Goal: Check status: Check status

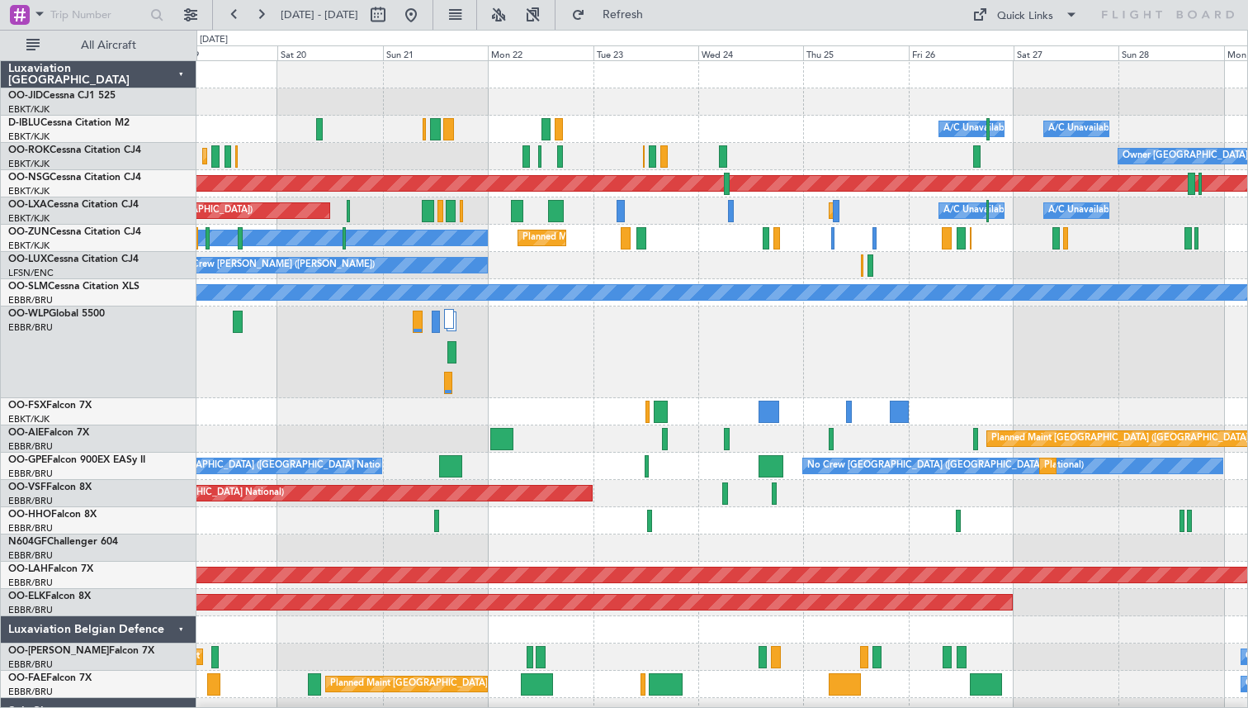
scroll to position [2, 0]
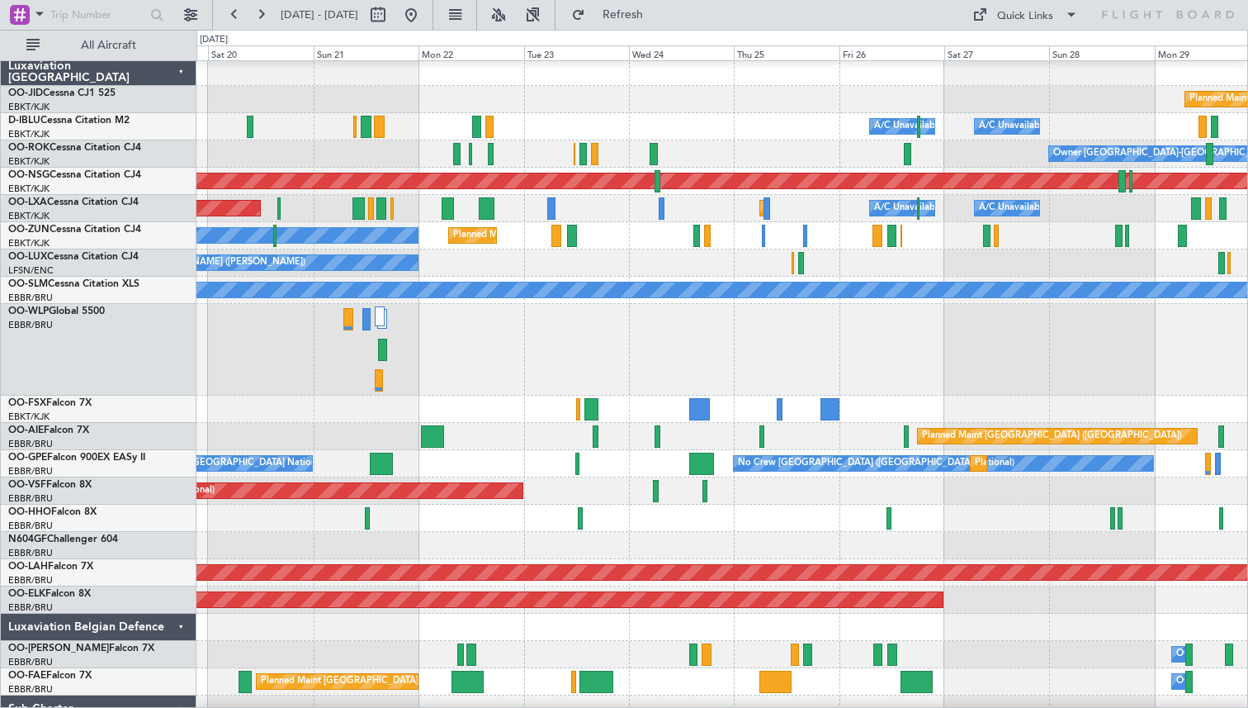
click at [513, 344] on div "Planned Maint Liege" at bounding box center [721, 350] width 1051 height 92
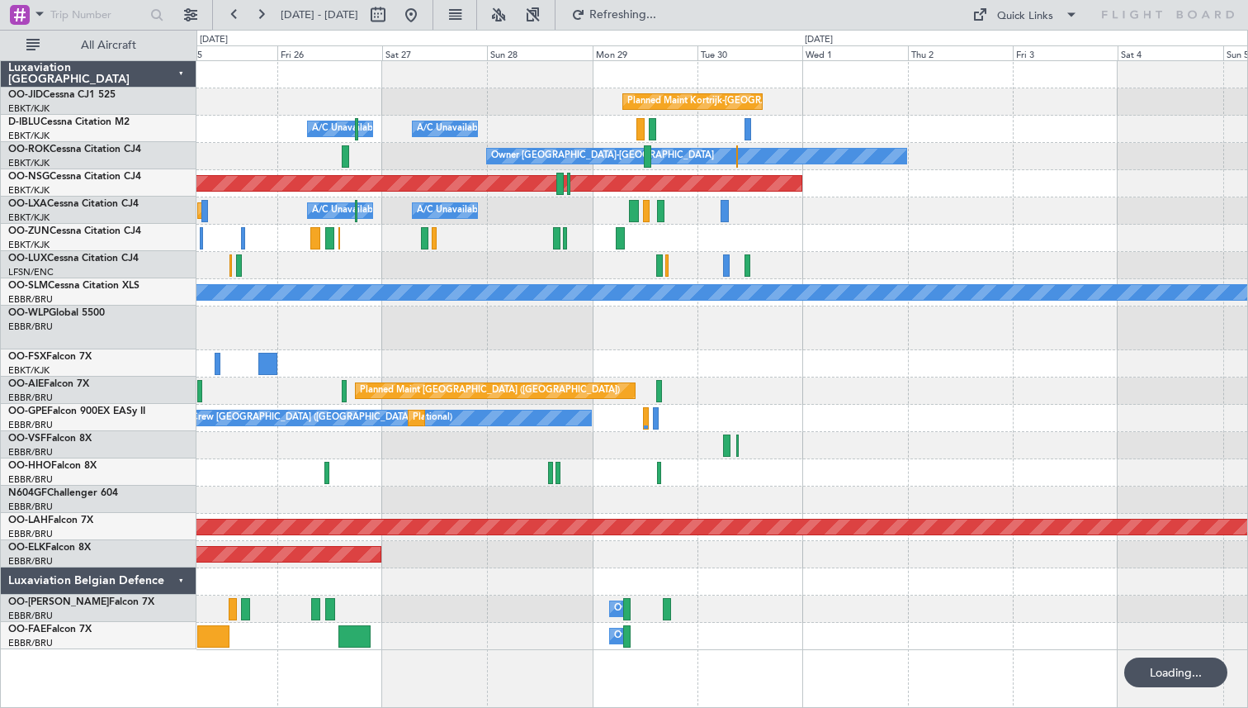
scroll to position [0, 0]
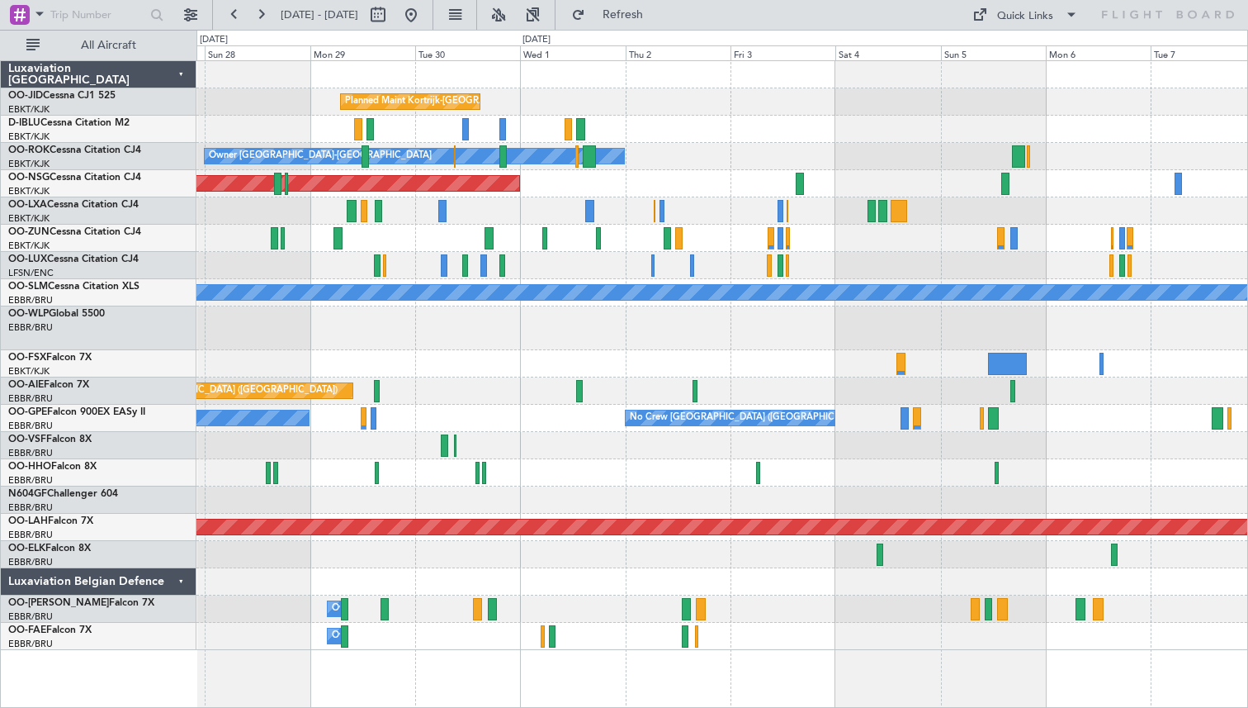
click at [665, 214] on div "A/C Unavailable A/C Unavailable [GEOGRAPHIC_DATA] ([GEOGRAPHIC_DATA] National)" at bounding box center [721, 210] width 1051 height 27
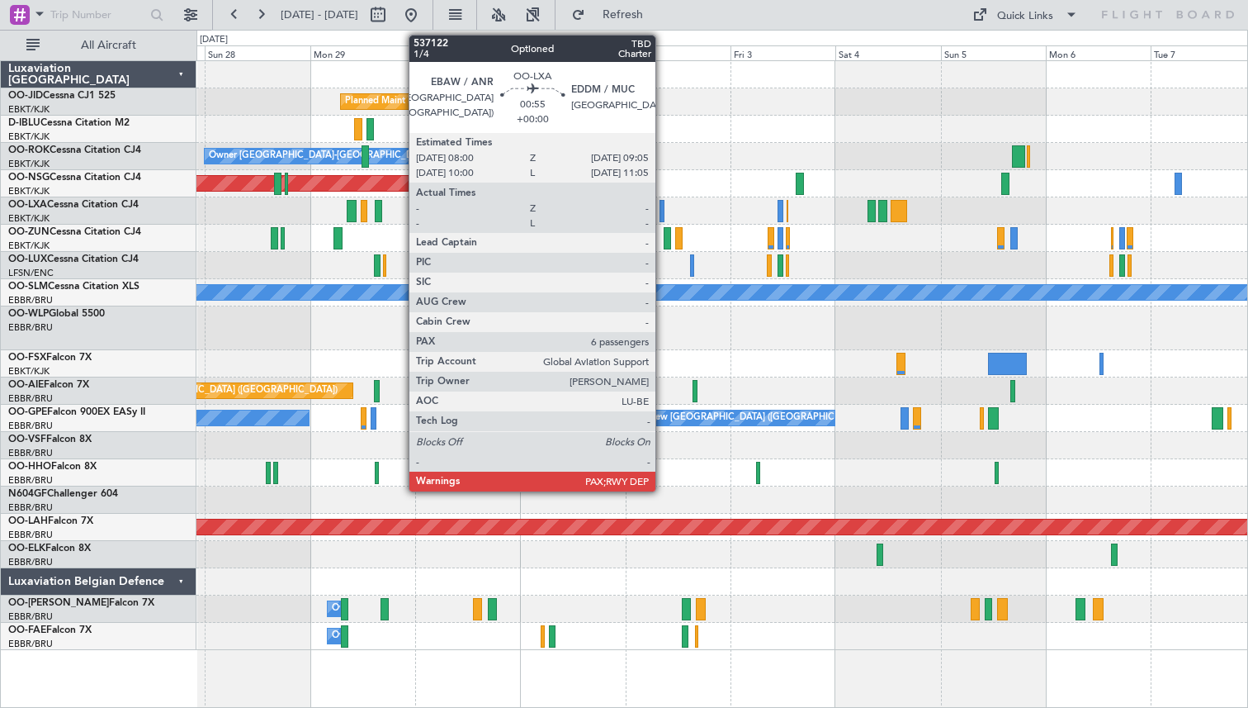
click at [663, 214] on div at bounding box center [662, 211] width 5 height 22
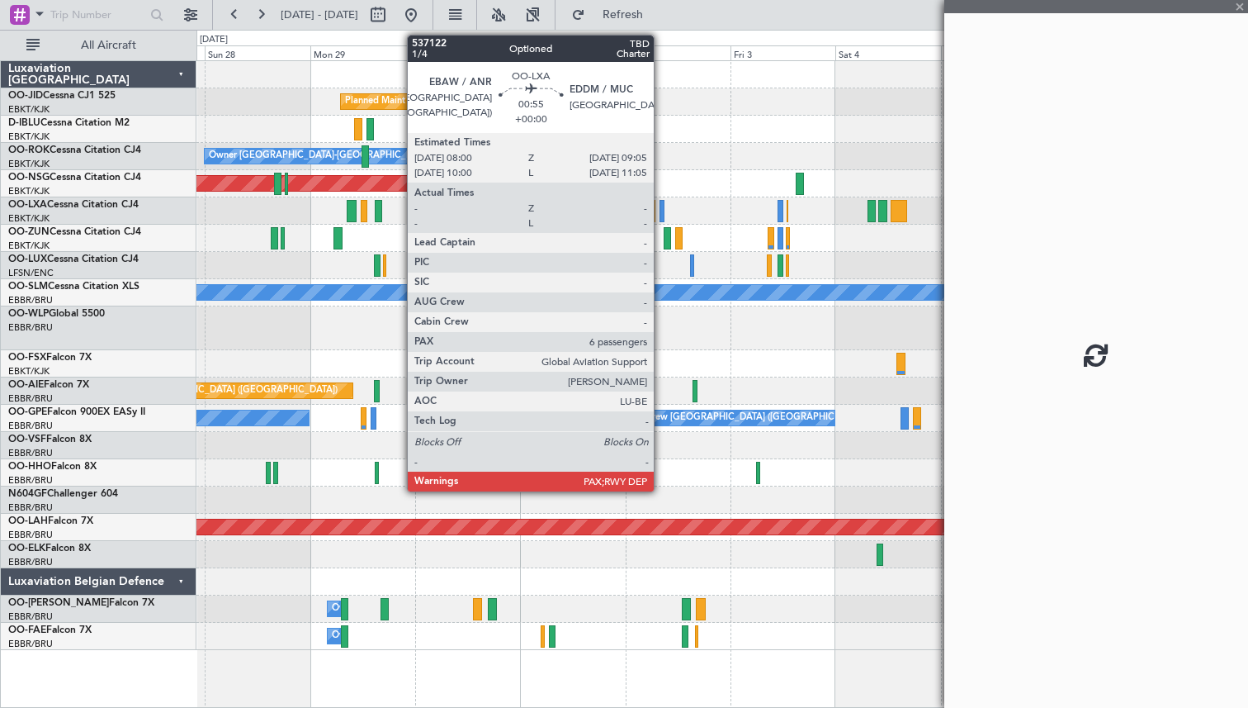
click at [662, 206] on div at bounding box center [662, 211] width 5 height 22
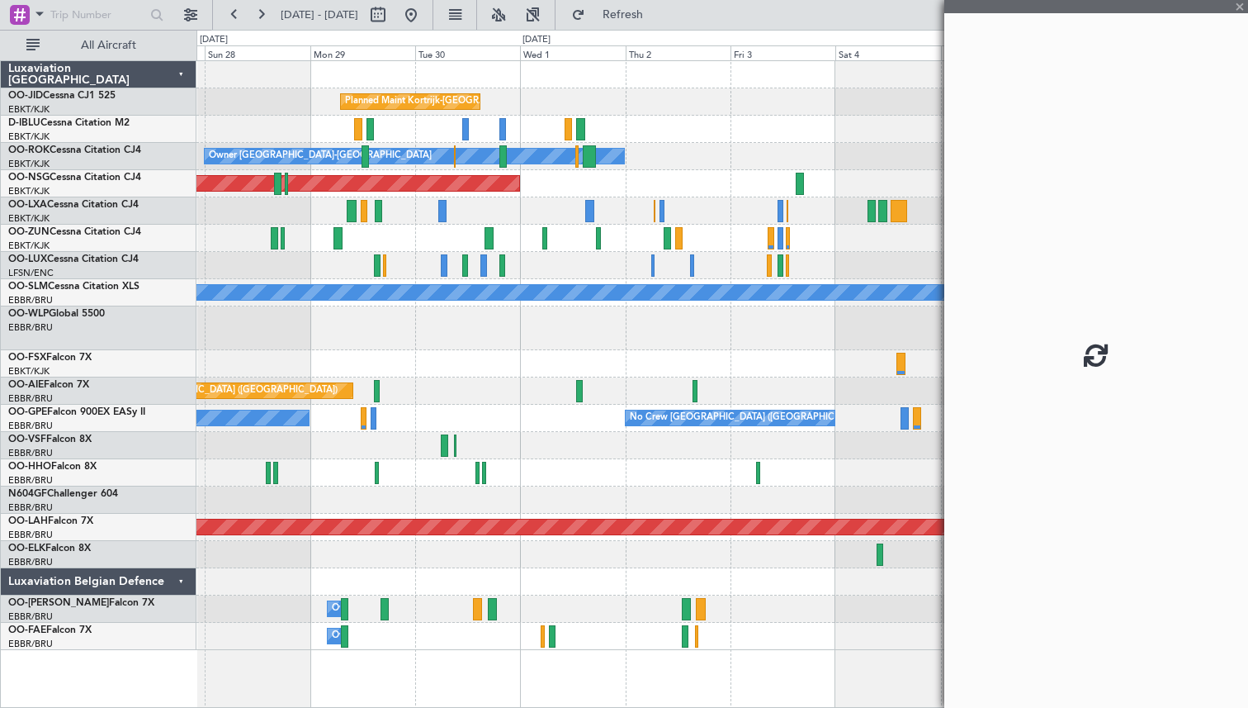
click at [662, 206] on div at bounding box center [662, 211] width 5 height 22
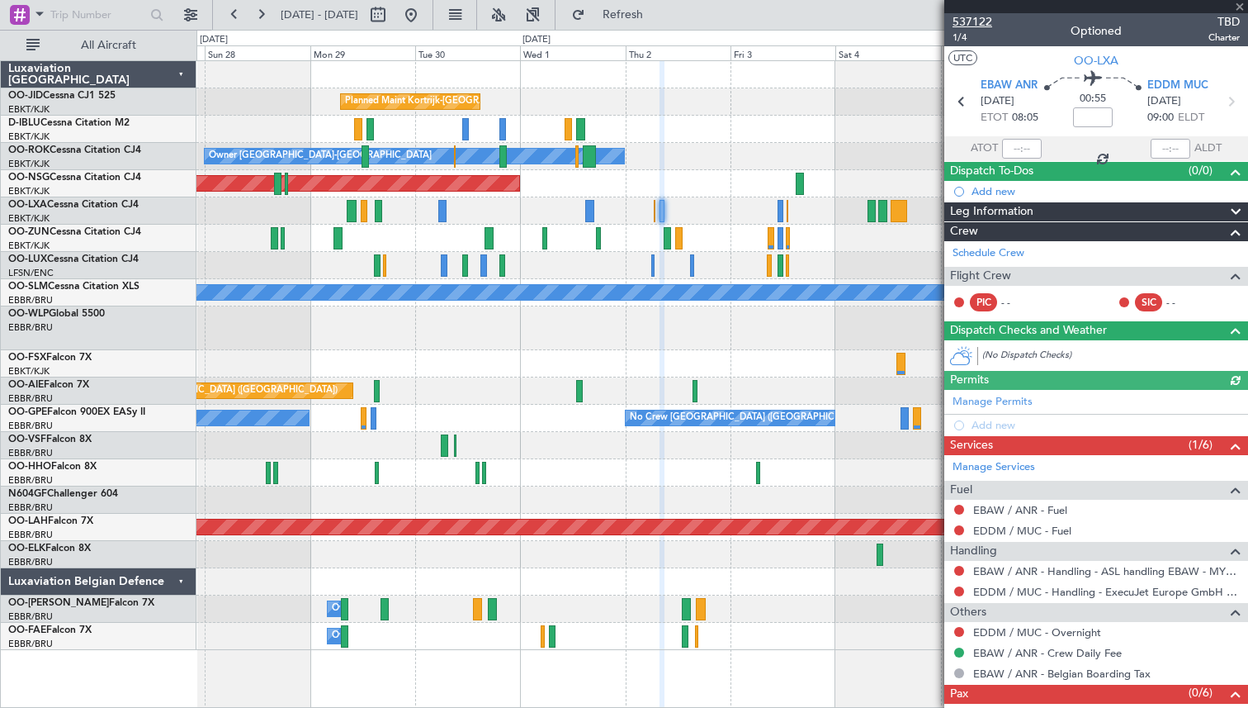
click at [966, 20] on span "537122" at bounding box center [973, 21] width 40 height 17
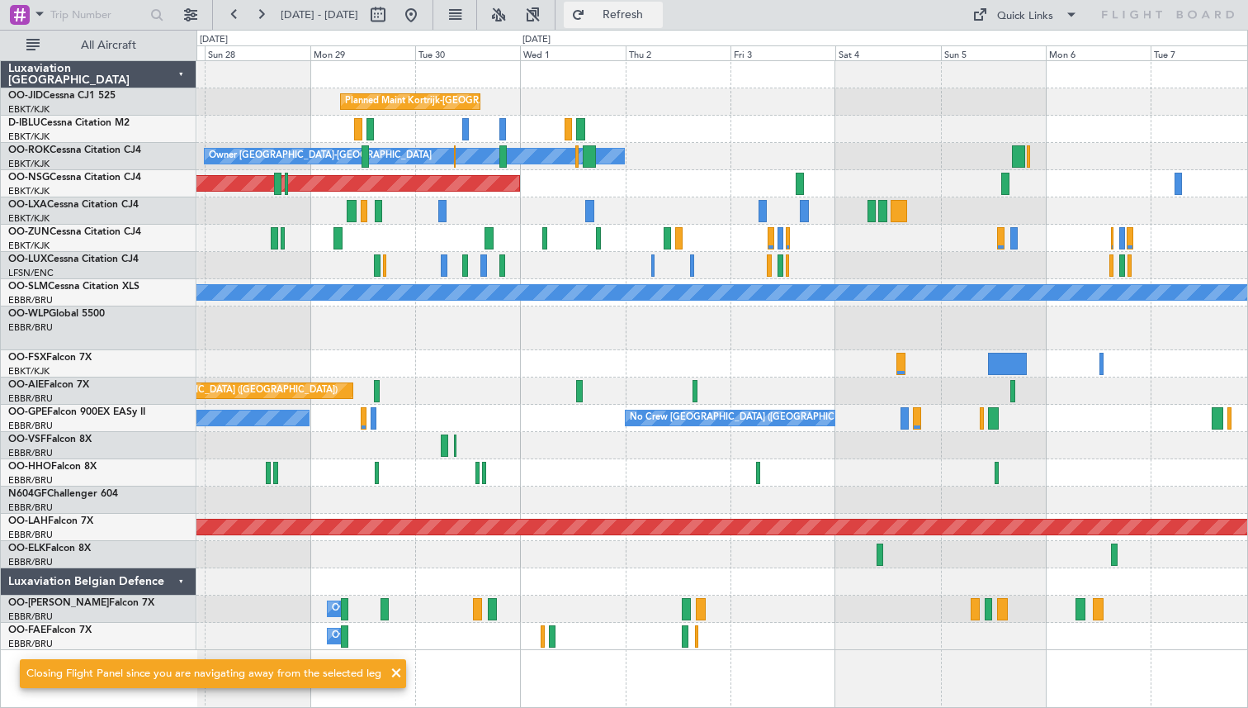
click at [628, 7] on button "Refresh" at bounding box center [613, 15] width 99 height 26
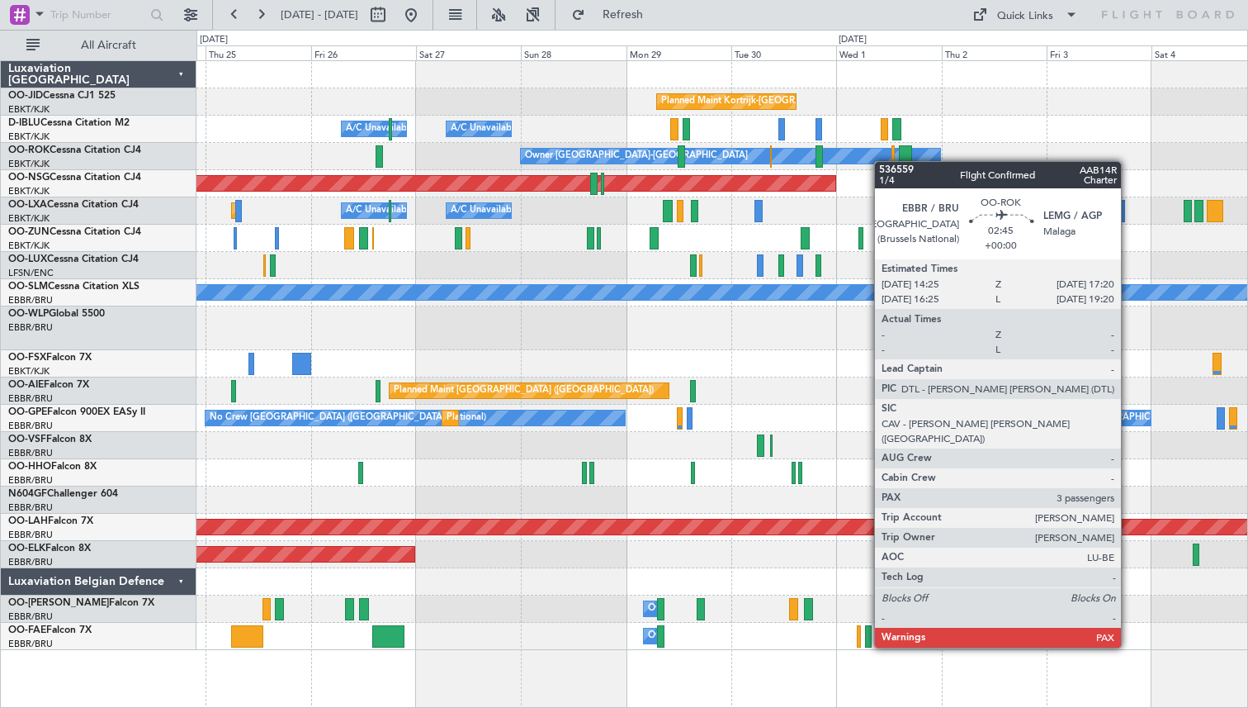
click at [912, 162] on div "Planned Maint Kortrijk-[GEOGRAPHIC_DATA] A/C Unavailable [GEOGRAPHIC_DATA]-[GEO…" at bounding box center [721, 355] width 1051 height 589
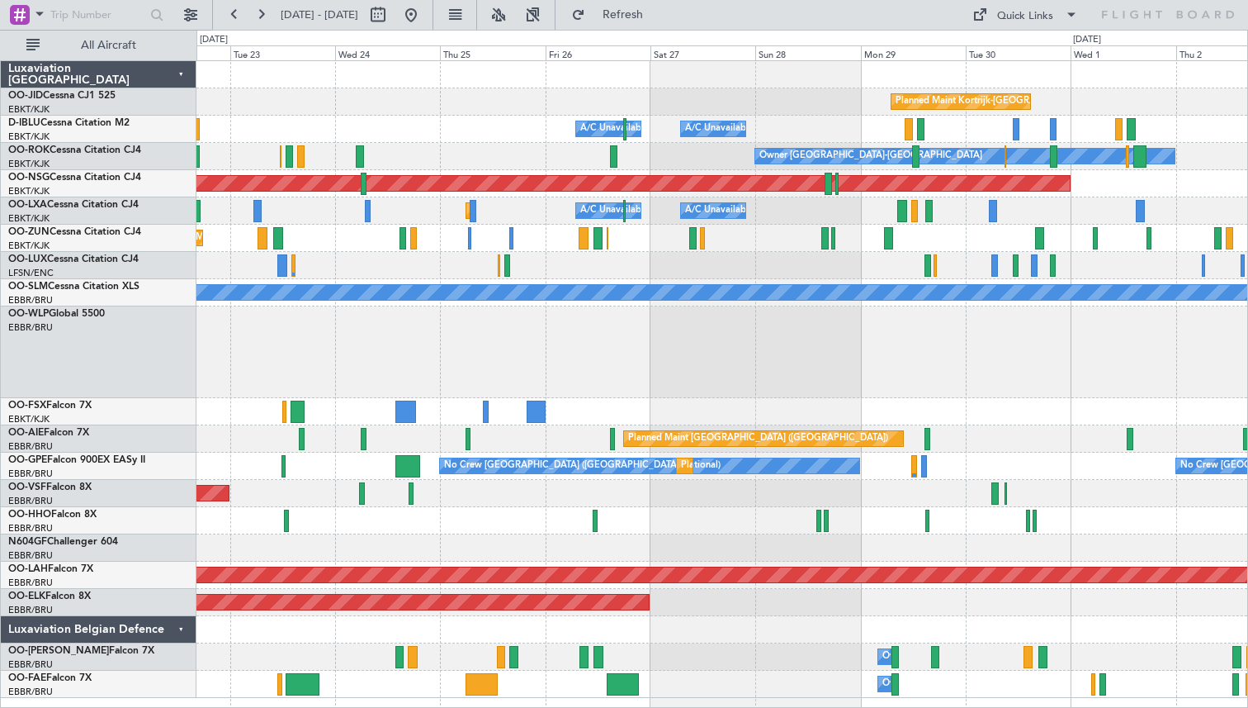
click at [763, 253] on div "No Crew [PERSON_NAME] ([PERSON_NAME])" at bounding box center [721, 265] width 1051 height 27
click at [424, 14] on button at bounding box center [411, 15] width 26 height 26
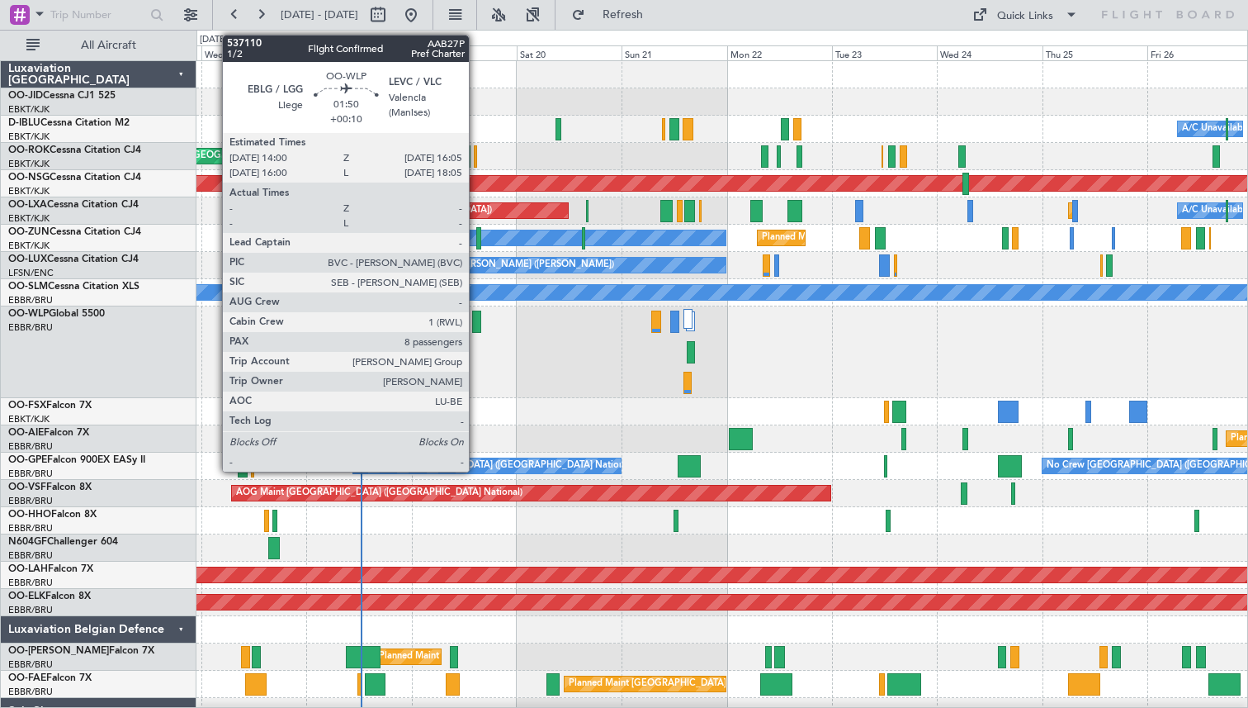
click at [476, 320] on div at bounding box center [477, 321] width 10 height 22
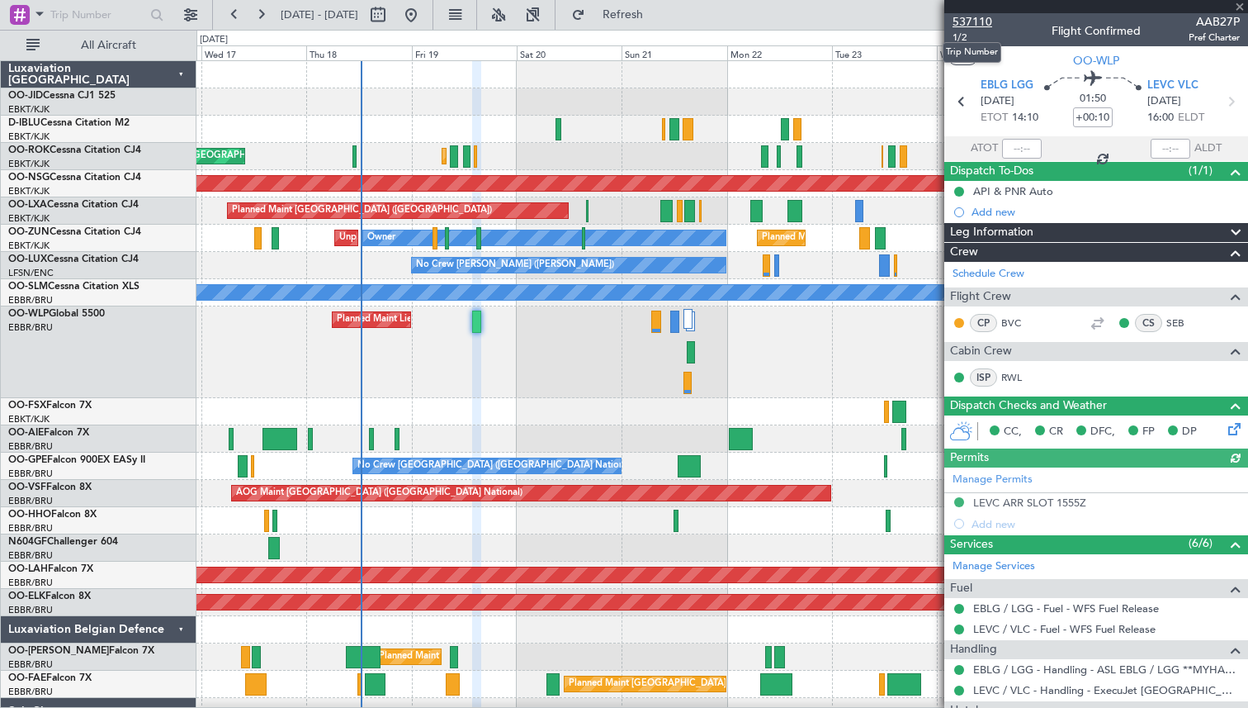
click at [968, 25] on span "537110" at bounding box center [973, 21] width 40 height 17
